Goal: Task Accomplishment & Management: Manage account settings

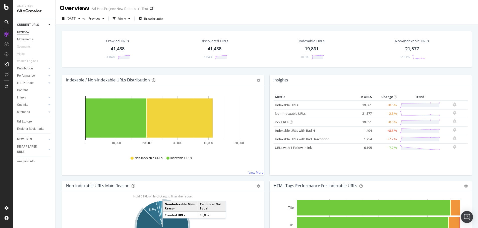
drag, startPoint x: 29, startPoint y: 121, endPoint x: 277, endPoint y: 96, distance: 249.1
click at [29, 121] on div "Url Explorer" at bounding box center [25, 121] width 16 height 5
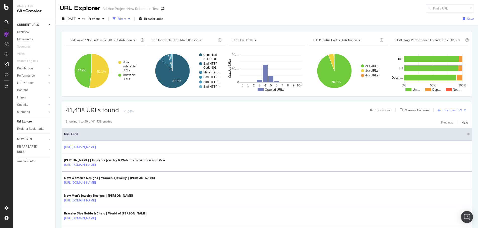
click at [126, 19] on div "Filters" at bounding box center [122, 19] width 9 height 4
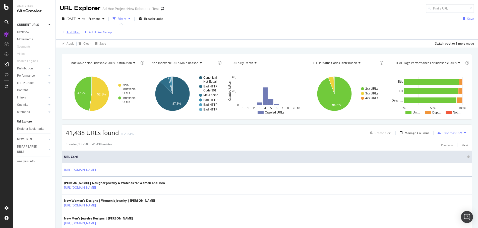
click at [72, 33] on div "Add Filter" at bounding box center [72, 32] width 13 height 4
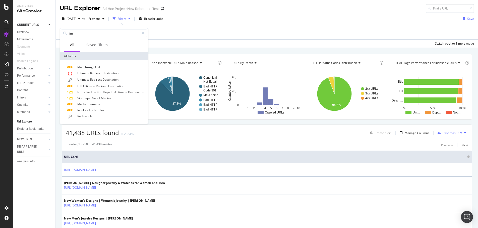
type input "i"
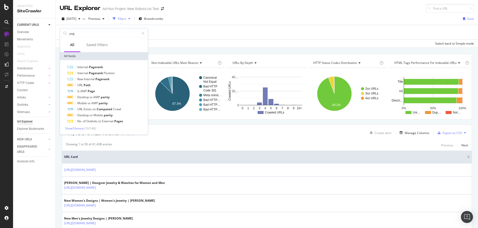
type input "page"
click at [104, 32] on input "page" at bounding box center [104, 34] width 71 height 8
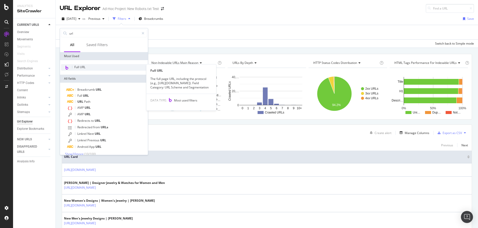
type input "url"
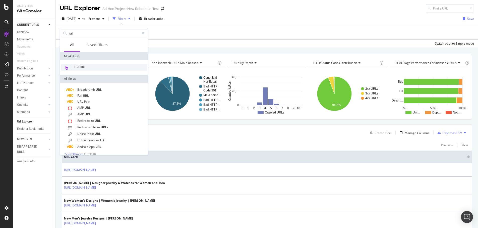
click at [130, 66] on div "Full URL" at bounding box center [104, 67] width 86 height 7
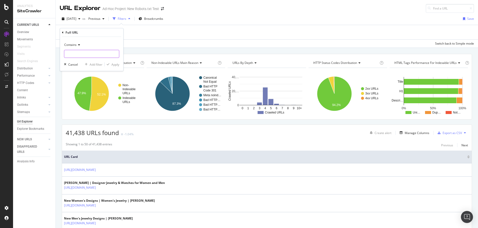
click at [96, 50] on input "text" at bounding box center [91, 54] width 55 height 8
type input ".jpg"
click at [113, 67] on button "Apply" at bounding box center [112, 64] width 15 height 5
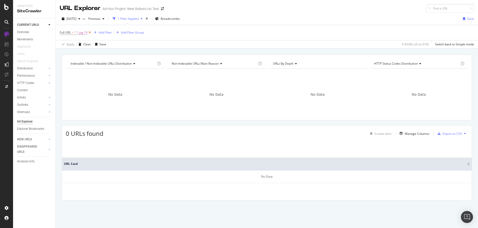
click at [91, 32] on icon at bounding box center [90, 32] width 4 height 5
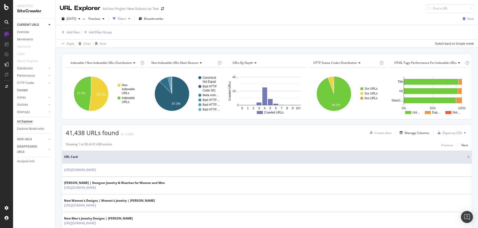
click at [29, 91] on link "Content" at bounding box center [34, 90] width 35 height 5
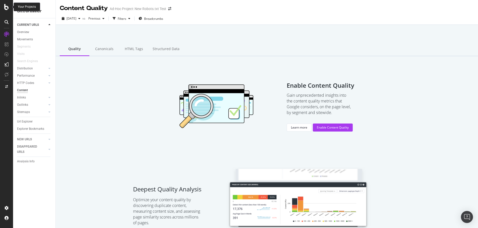
click at [6, 6] on icon at bounding box center [6, 7] width 5 height 6
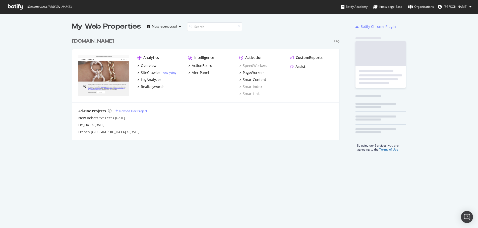
scroll to position [105, 267]
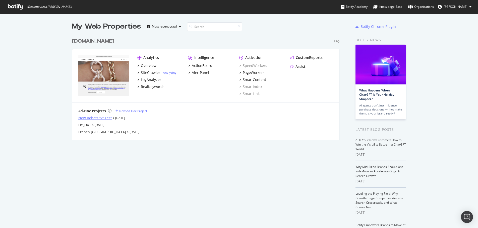
click at [100, 117] on div "New Robots.txt Test" at bounding box center [94, 118] width 33 height 5
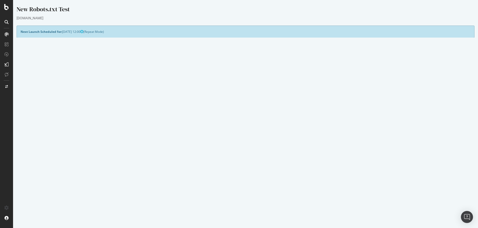
click at [258, 142] on link "Settings" at bounding box center [261, 141] width 11 height 4
click at [247, 133] on p "View Crawl Settings" at bounding box center [246, 132] width 450 height 4
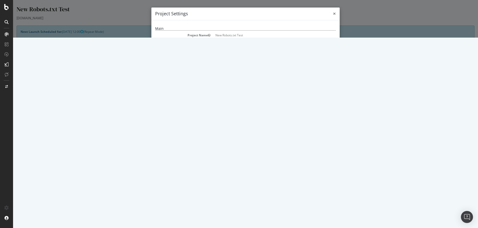
click at [333, 15] on span "×" at bounding box center [334, 13] width 3 height 7
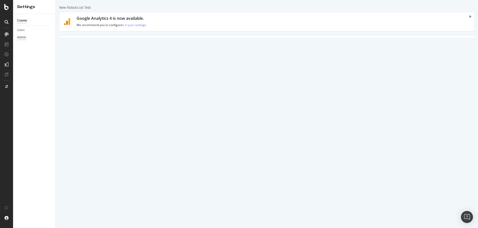
click at [21, 39] on div "Admin" at bounding box center [21, 37] width 9 height 5
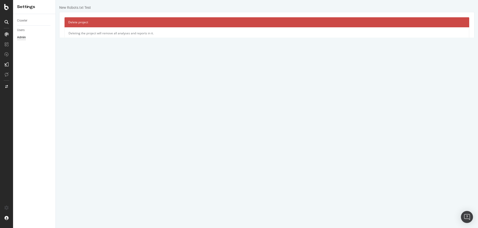
click at [84, 40] on link "Delete Project" at bounding box center [83, 42] width 29 height 9
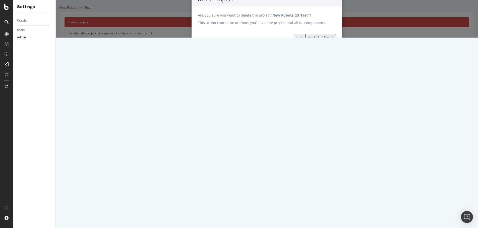
click at [329, 40] on input "Yes, Delete Project" at bounding box center [320, 37] width 30 height 6
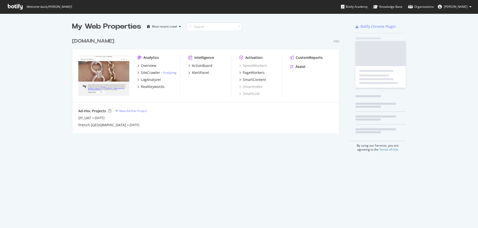
scroll to position [98, 267]
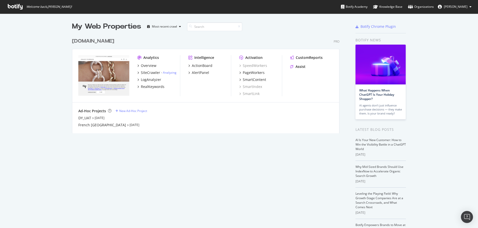
click at [89, 42] on div "[DOMAIN_NAME]" at bounding box center [93, 41] width 42 height 7
